Goal: Information Seeking & Learning: Learn about a topic

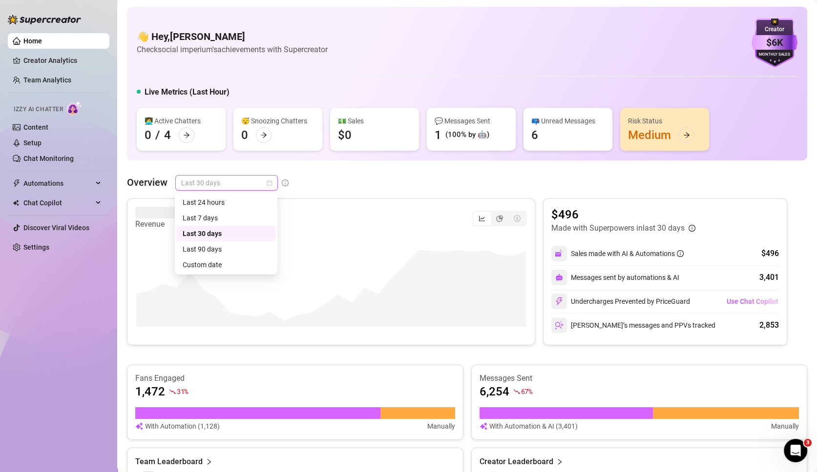
click at [203, 183] on span "Last 30 days" at bounding box center [226, 183] width 91 height 15
click at [201, 221] on div "Last 7 days" at bounding box center [226, 218] width 87 height 11
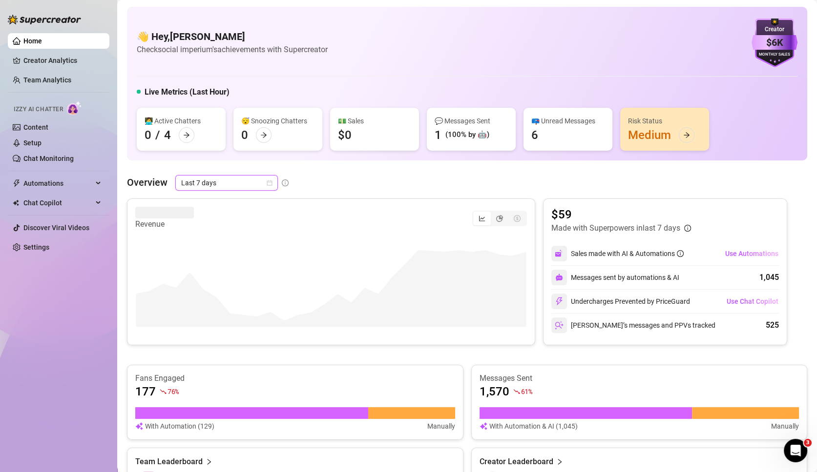
click at [309, 37] on h4 "👋 Hey, [PERSON_NAME]" at bounding box center [232, 37] width 191 height 14
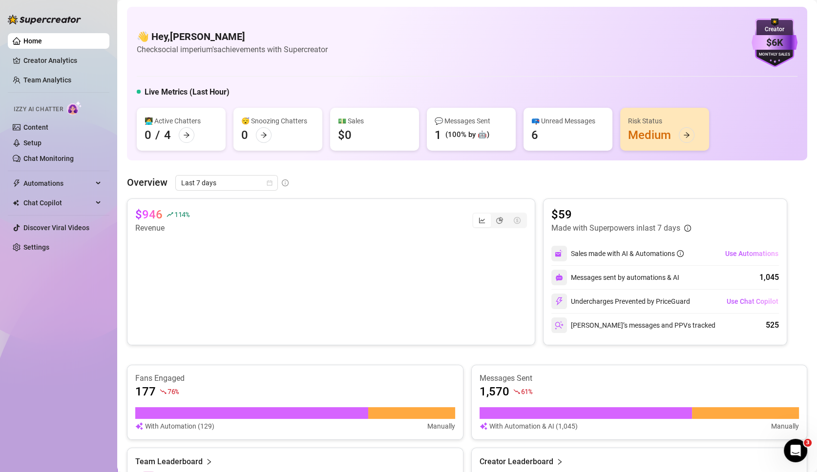
click at [560, 322] on img at bounding box center [558, 325] width 9 height 9
click at [71, 80] on link "Team Analytics" at bounding box center [47, 80] width 48 height 8
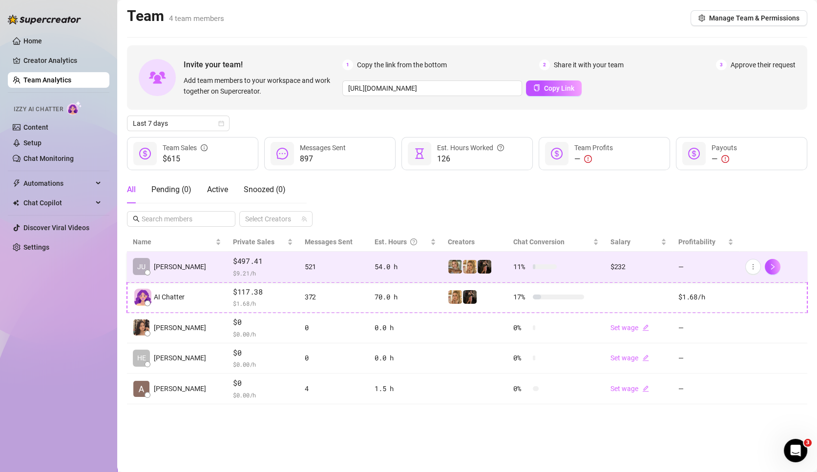
click at [227, 261] on td "$497.41 $ 9.21 /h" at bounding box center [263, 267] width 72 height 31
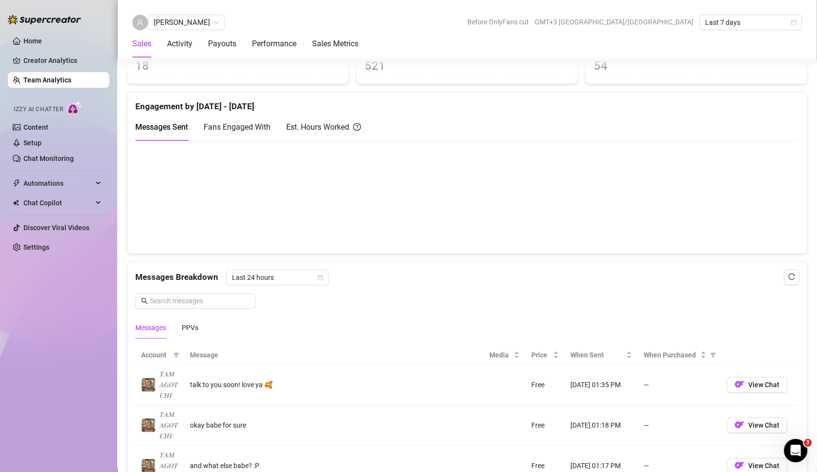
scroll to position [419, 0]
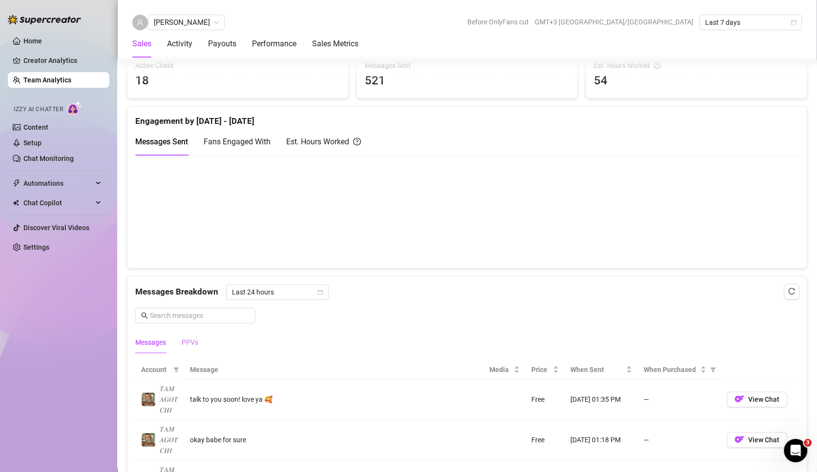
click at [195, 333] on div "PPVs" at bounding box center [190, 342] width 17 height 22
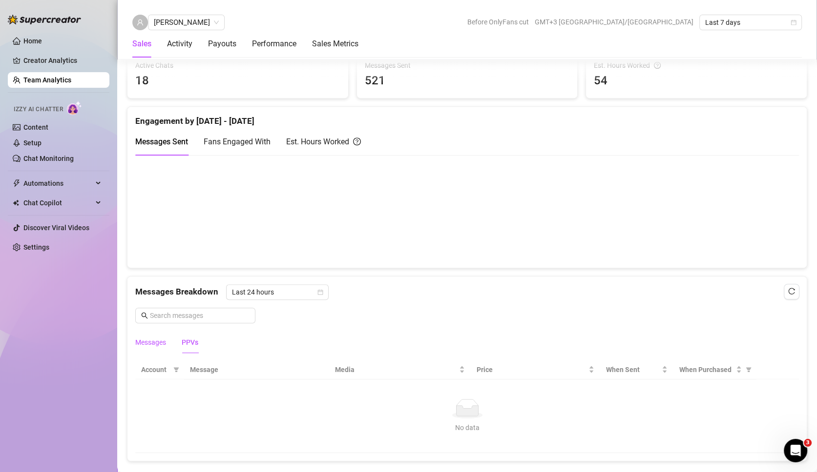
click at [153, 337] on div "Messages" at bounding box center [150, 342] width 31 height 11
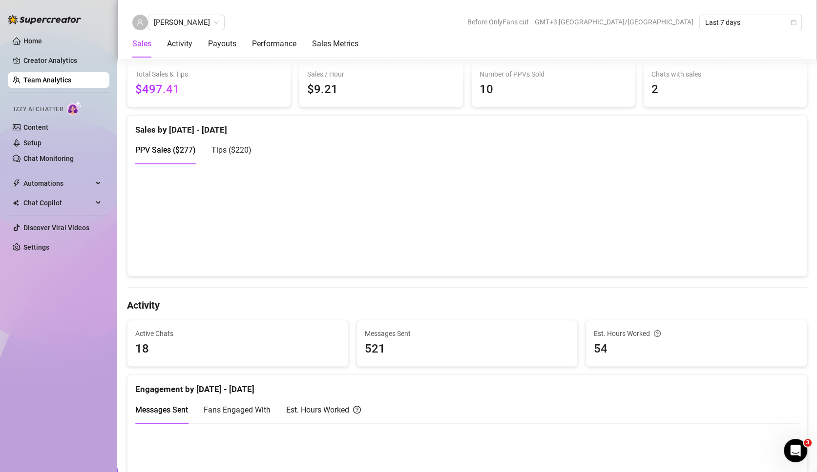
scroll to position [0, 0]
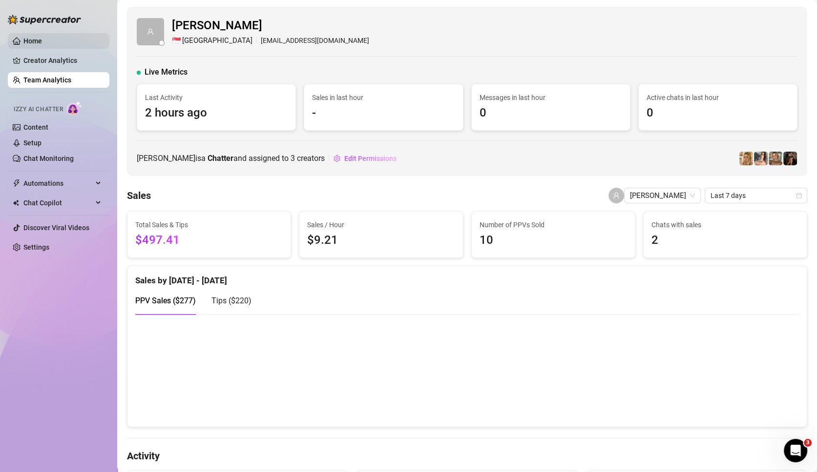
click at [23, 42] on link "Home" at bounding box center [32, 41] width 19 height 8
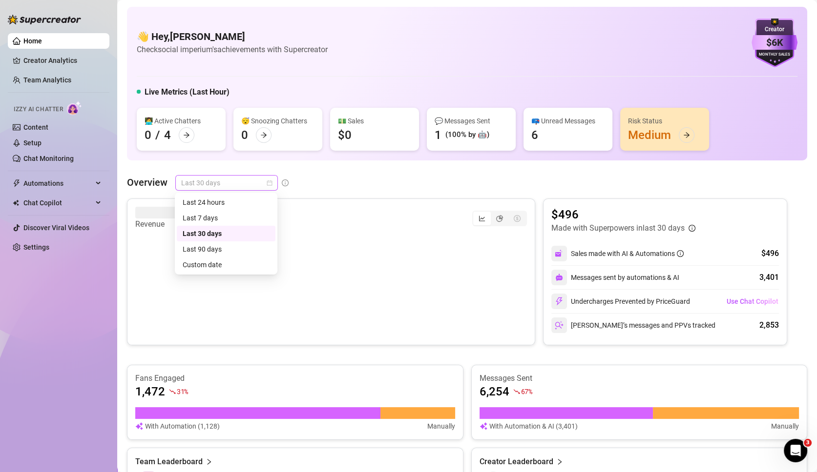
click at [255, 183] on span "Last 30 days" at bounding box center [226, 183] width 91 height 15
click at [250, 217] on div "Last 7 days" at bounding box center [226, 218] width 87 height 11
